Goal: Transaction & Acquisition: Download file/media

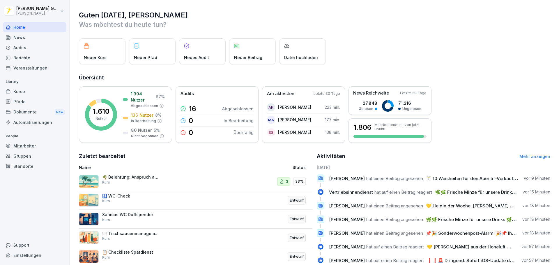
click at [23, 37] on div "News" at bounding box center [34, 37] width 63 height 10
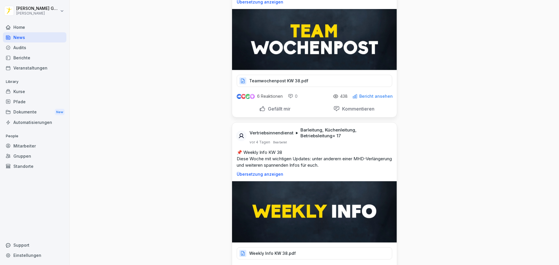
scroll to position [1243, 0]
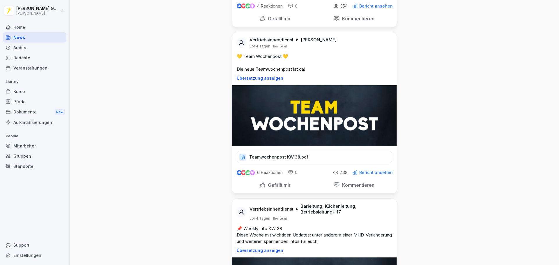
click at [284, 102] on img at bounding box center [314, 115] width 165 height 61
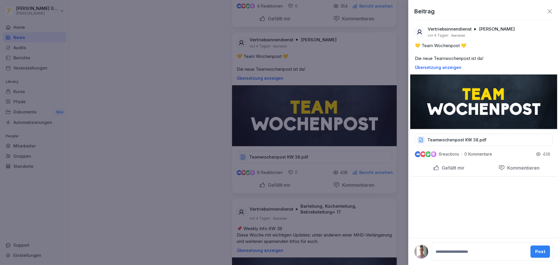
click at [450, 139] on p "Teamwochenpost KW 38.pdf" at bounding box center [456, 140] width 59 height 6
click at [193, 100] on div at bounding box center [279, 132] width 559 height 265
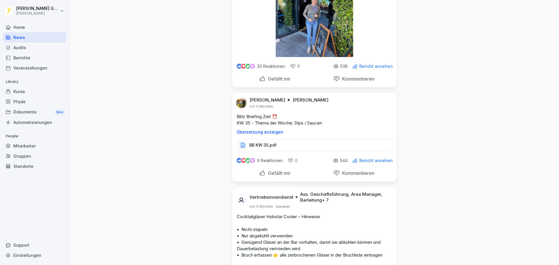
scroll to position [8037, 0]
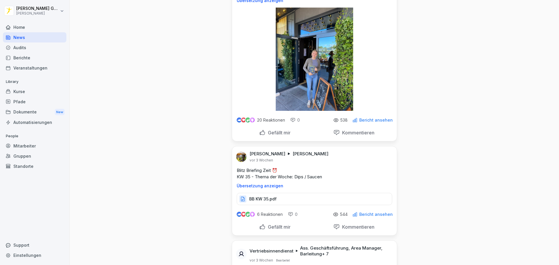
click at [337, 73] on img at bounding box center [314, 59] width 77 height 103
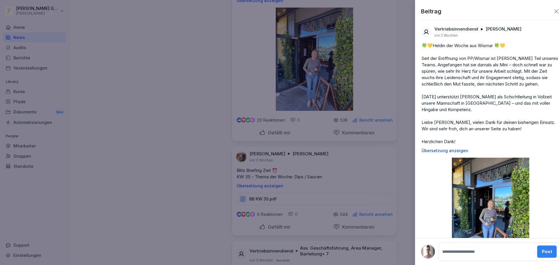
click at [193, 89] on div at bounding box center [279, 132] width 559 height 265
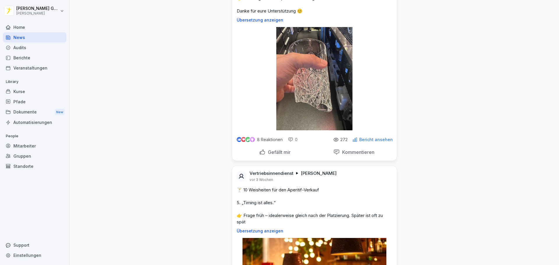
scroll to position [8426, 0]
